Goal: Transaction & Acquisition: Subscribe to service/newsletter

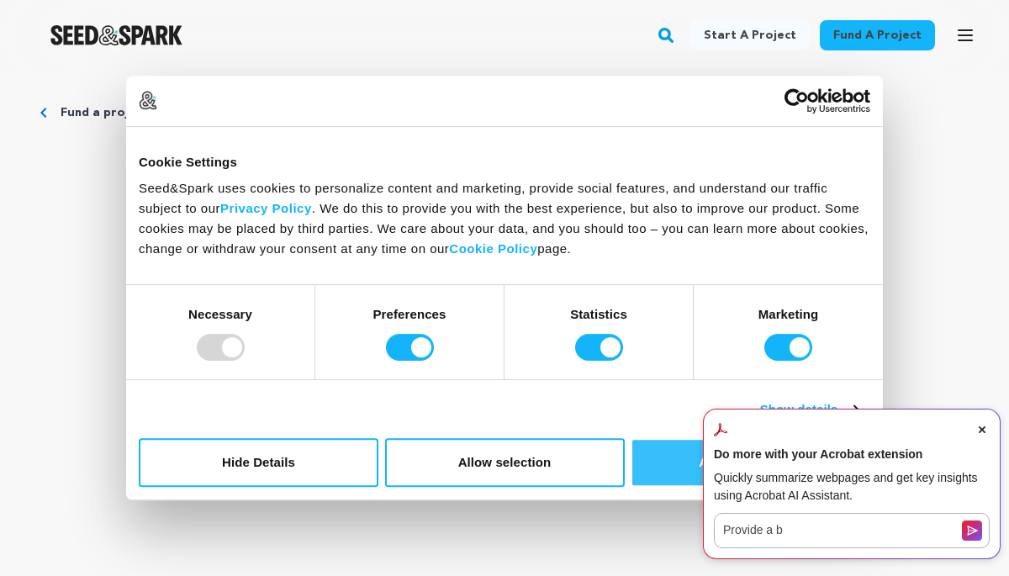
click at [681, 465] on button "Allow all cookies" at bounding box center [751, 462] width 240 height 49
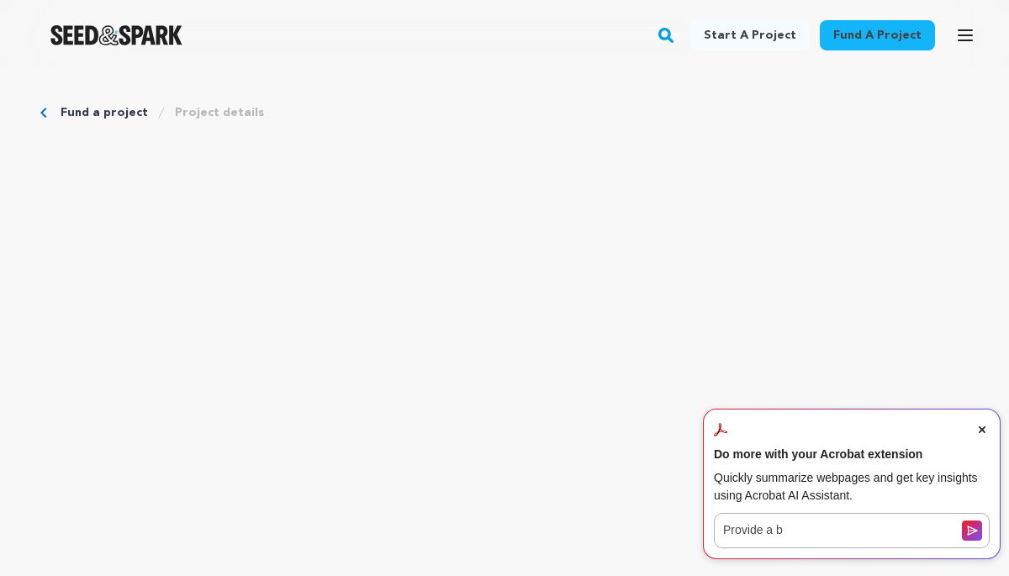
click at [980, 426] on span "Close Acrobat AI Assistant Dialog" at bounding box center [982, 429] width 15 height 15
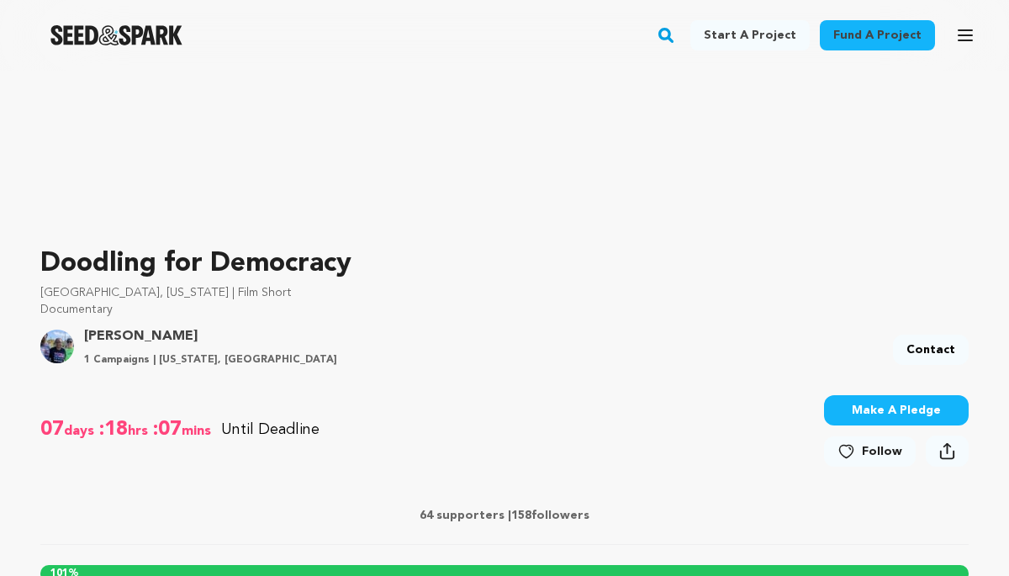
scroll to position [347, 0]
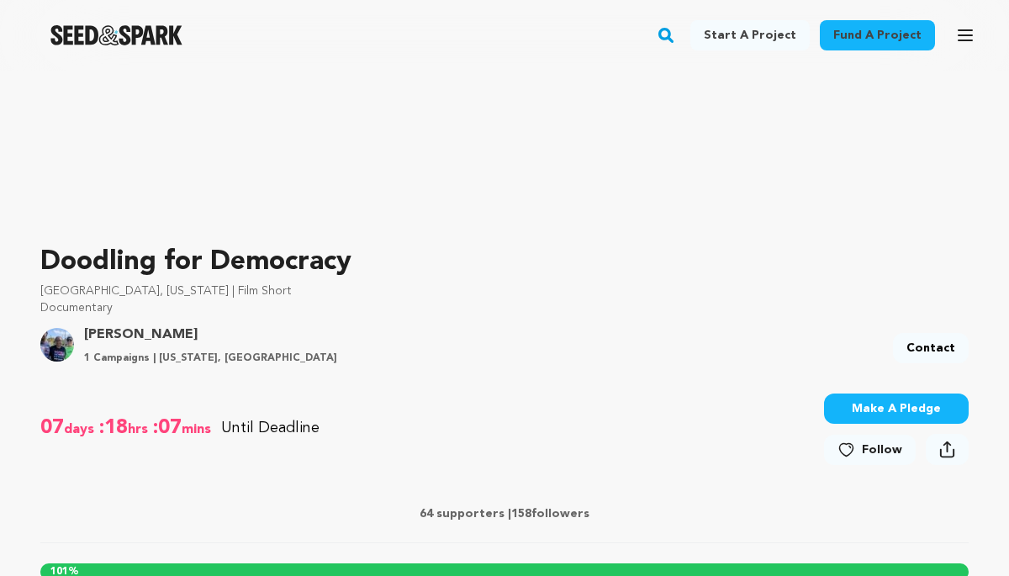
click at [851, 446] on icon at bounding box center [851, 447] width 2 height 2
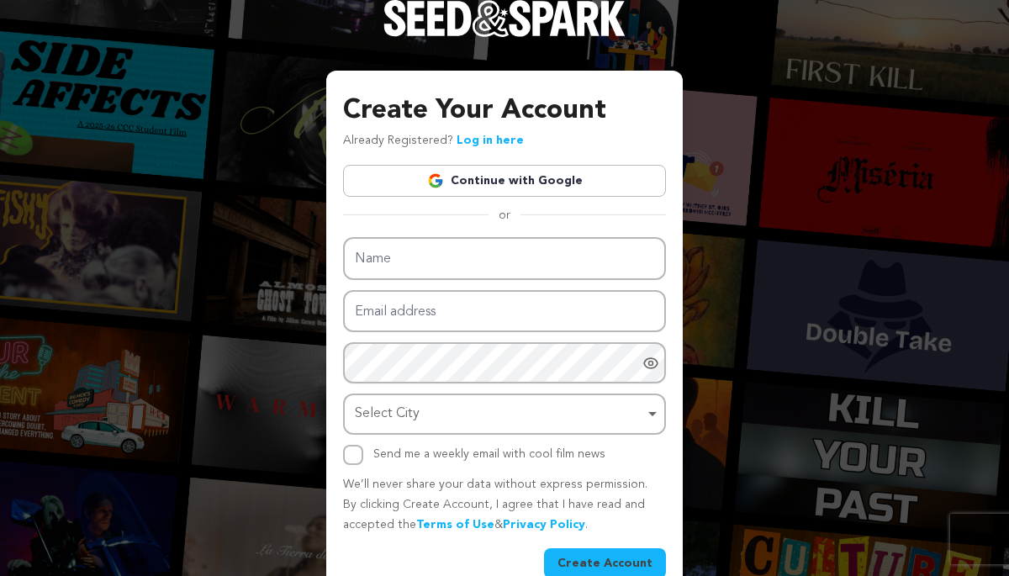
click at [553, 173] on link "Continue with Google" at bounding box center [504, 181] width 323 height 32
